Goal: Transaction & Acquisition: Purchase product/service

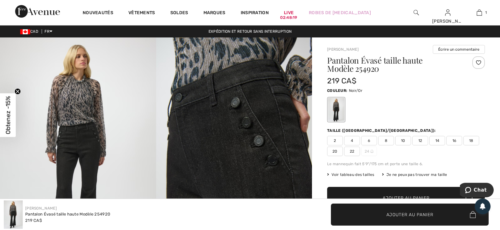
click at [474, 62] on div at bounding box center [478, 62] width 13 height 13
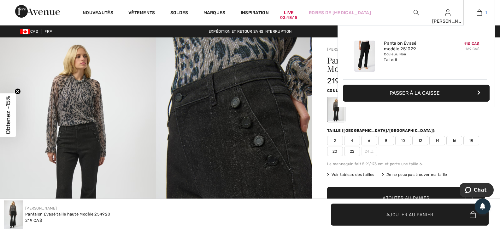
click at [482, 12] on link "1" at bounding box center [478, 13] width 31 height 8
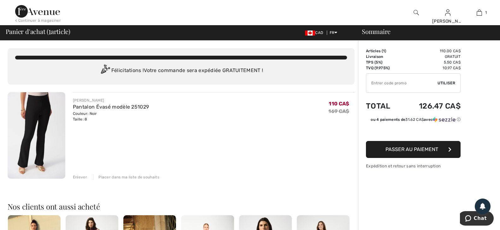
click at [77, 177] on div "Enlever" at bounding box center [80, 178] width 14 height 6
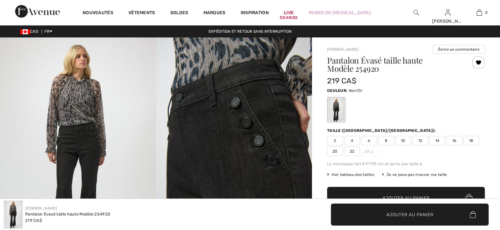
checkbox input "true"
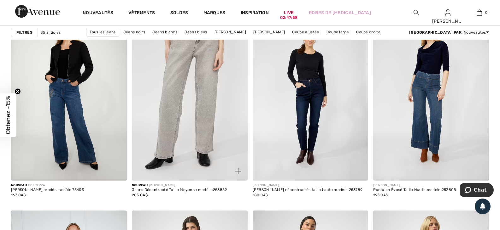
scroll to position [441, 0]
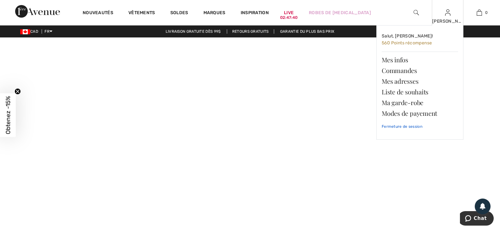
click at [404, 128] on link "Fermeture de session" at bounding box center [419, 127] width 76 height 16
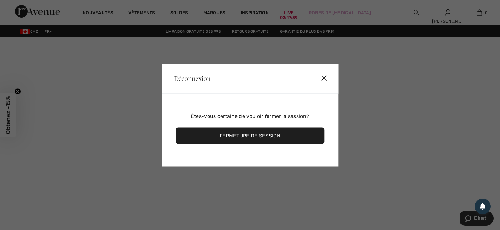
click at [241, 139] on div "Fermeture de session" at bounding box center [250, 136] width 148 height 16
